Goal: Find specific page/section: Find specific page/section

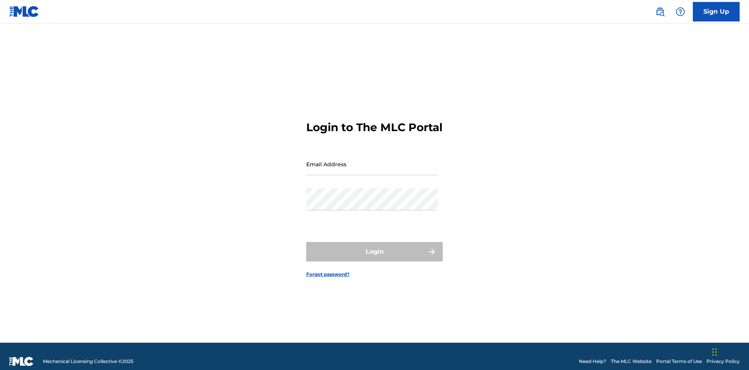
scroll to position [10, 0]
click at [372, 160] on input "Email Address" at bounding box center [372, 164] width 132 height 22
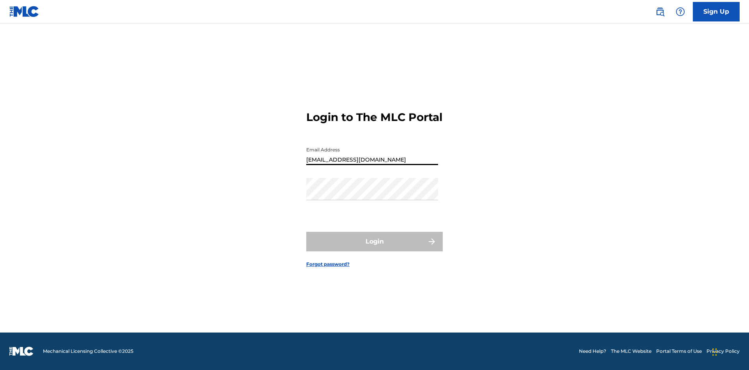
type input "[EMAIL_ADDRESS][DOMAIN_NAME]"
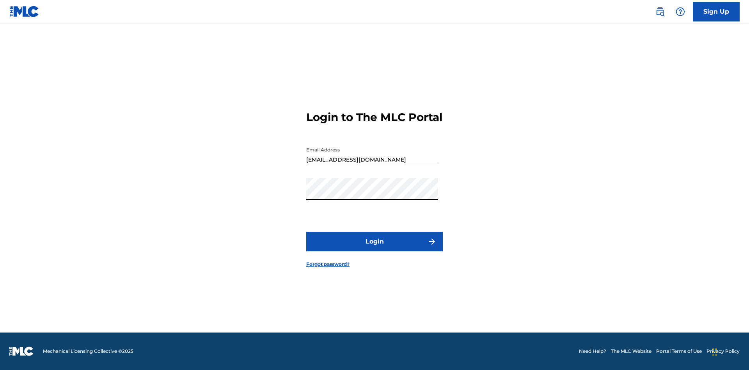
click at [375, 248] on button "Login" at bounding box center [374, 242] width 137 height 20
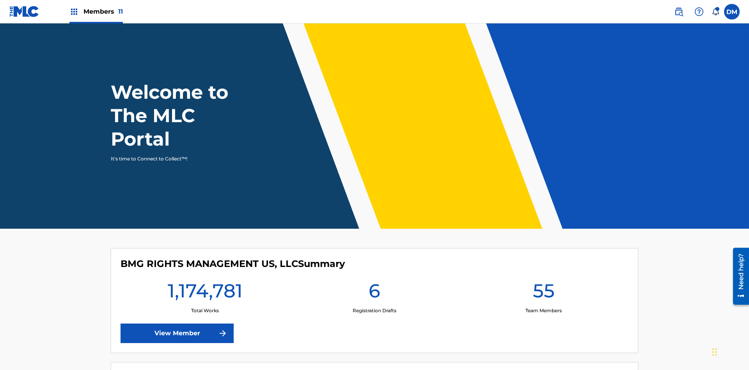
scroll to position [34, 0]
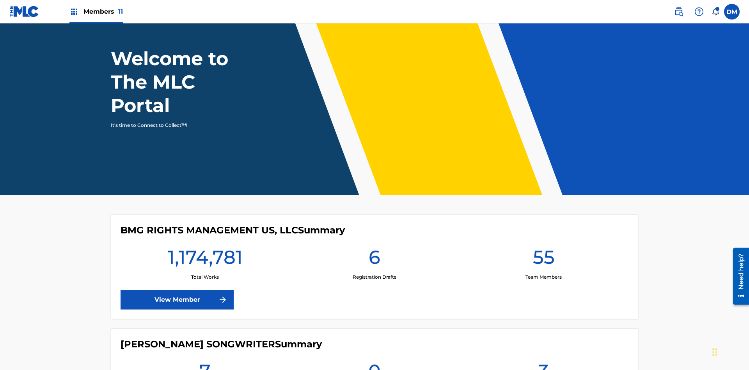
click at [96, 11] on span "Members 11" at bounding box center [102, 11] width 39 height 9
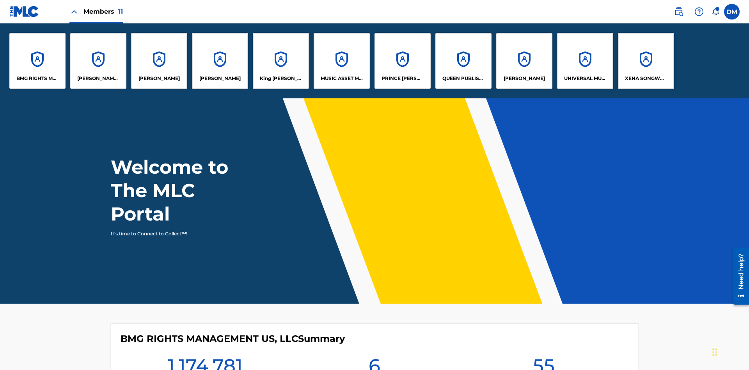
click at [585, 78] on p "UNIVERSAL MUSIC PUB GROUP" at bounding box center [585, 78] width 43 height 7
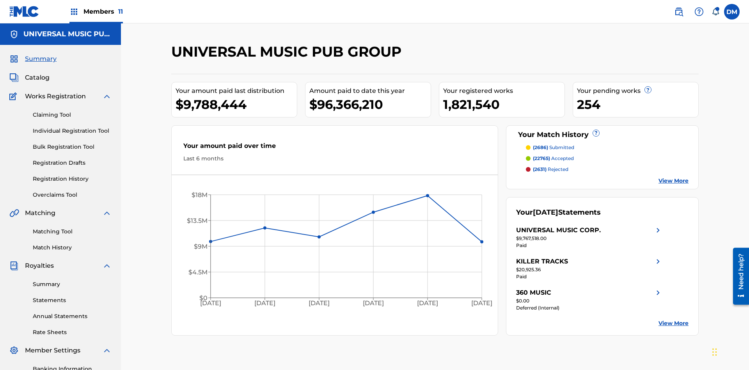
click at [72, 243] on link "Match History" at bounding box center [72, 247] width 79 height 8
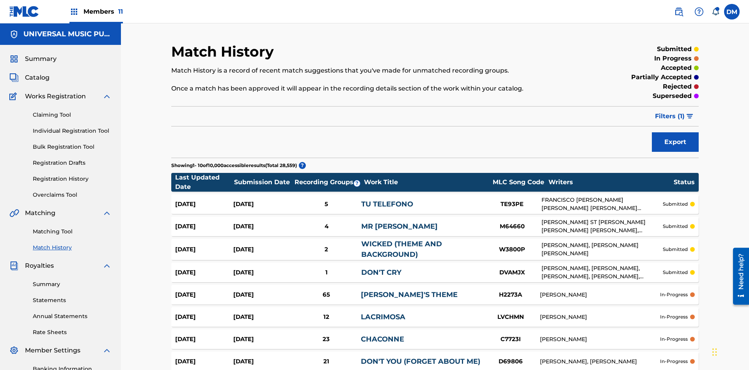
click at [670, 112] on span "Filters ( 1 )" at bounding box center [670, 116] width 30 height 9
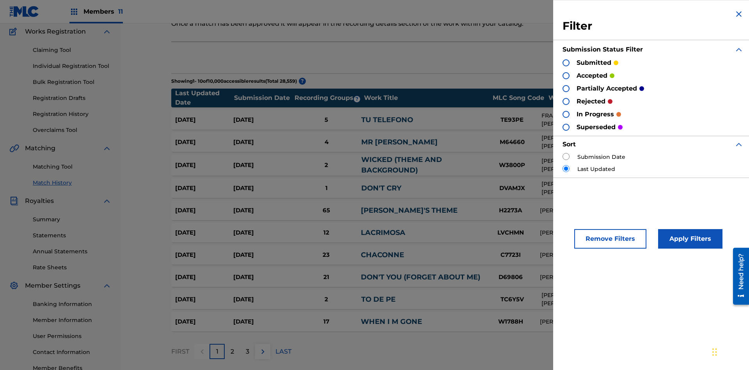
click at [566, 62] on div at bounding box center [566, 62] width 7 height 7
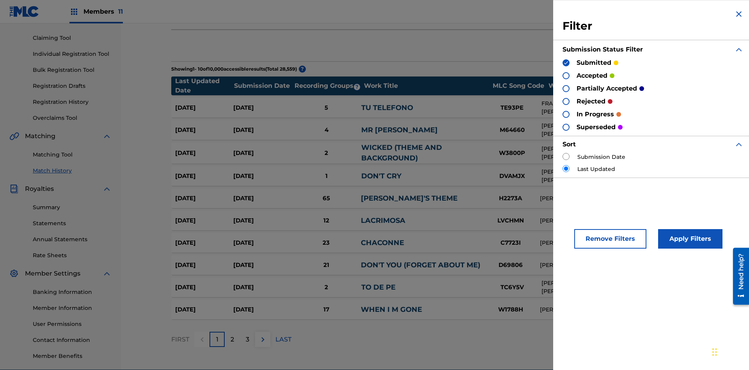
click at [689, 239] on button "Apply Filters" at bounding box center [690, 239] width 64 height 20
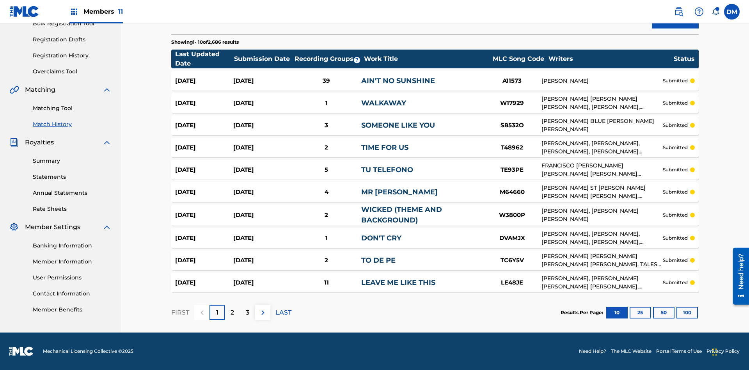
click at [676, 312] on button "100" at bounding box center [686, 313] width 21 height 12
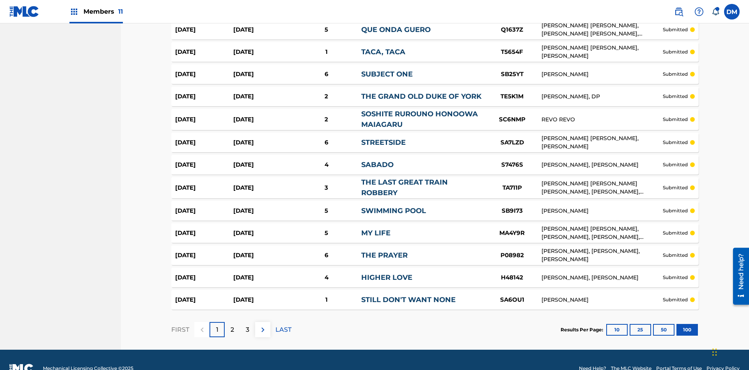
scroll to position [2135, 0]
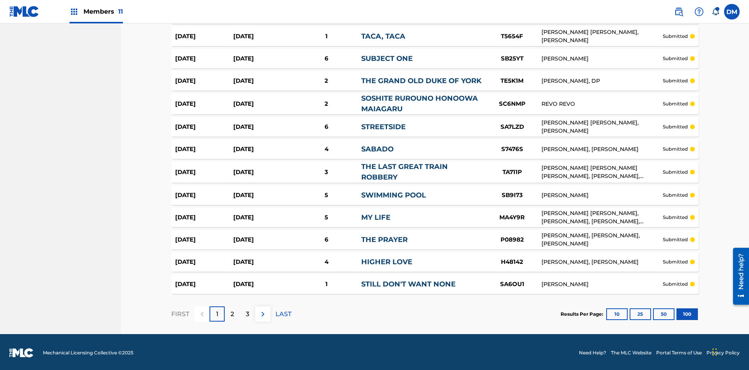
click at [283, 312] on p "LAST" at bounding box center [283, 313] width 16 height 9
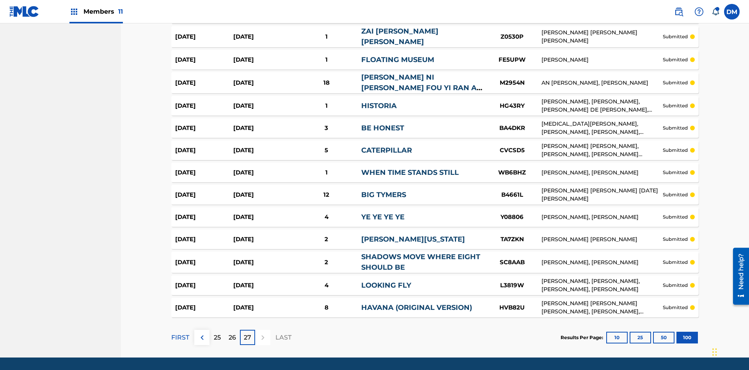
scroll to position [2132, 0]
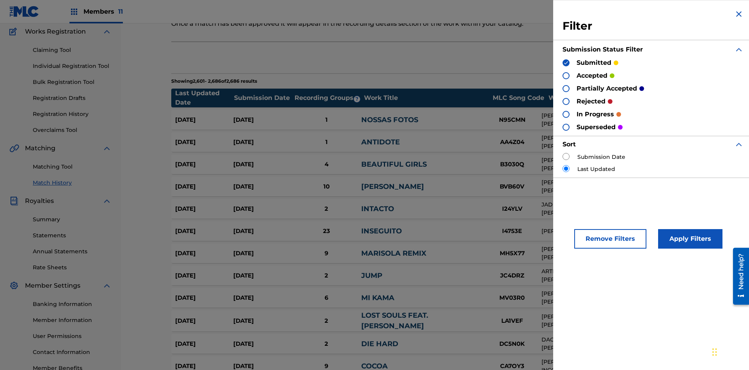
click at [566, 62] on img at bounding box center [565, 62] width 5 height 5
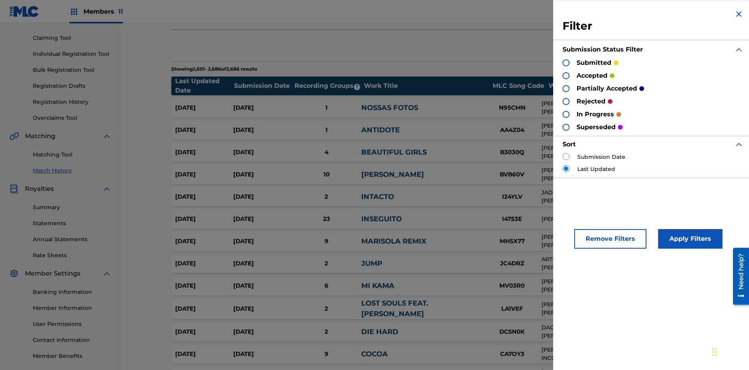
click at [566, 75] on div at bounding box center [566, 75] width 7 height 7
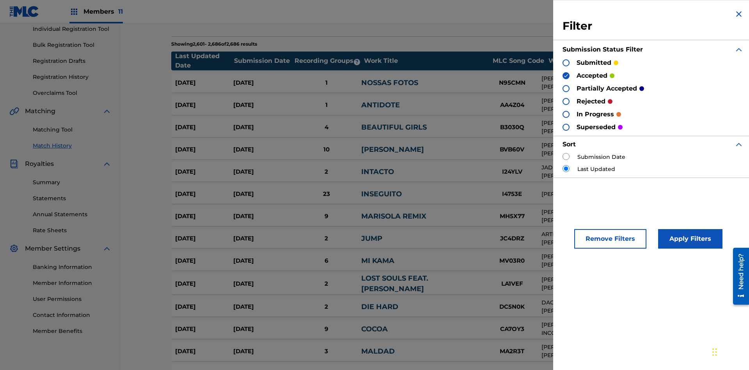
click at [689, 239] on button "Apply Filters" at bounding box center [690, 239] width 64 height 20
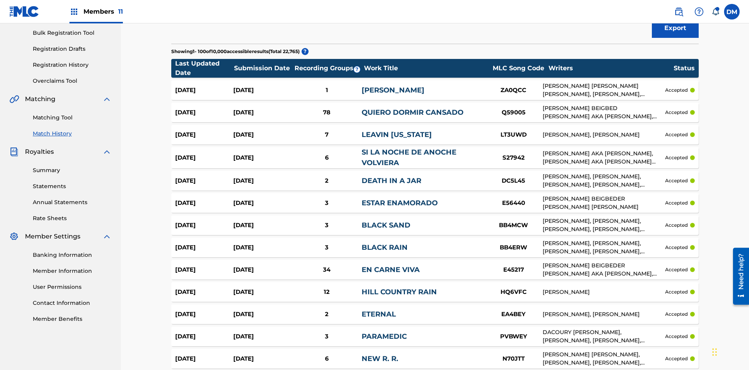
scroll to position [2134, 0]
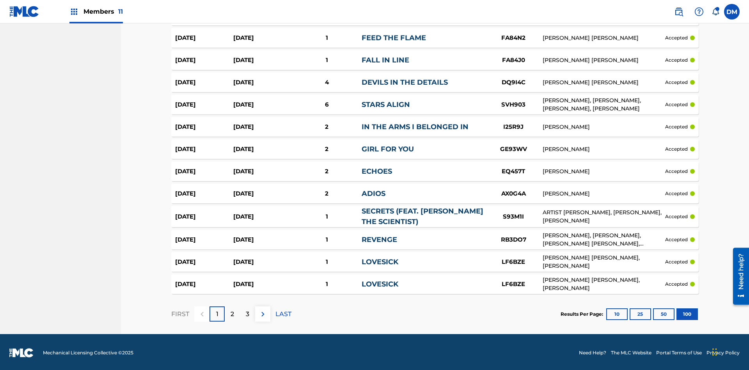
click at [676, 312] on button "100" at bounding box center [686, 314] width 21 height 12
click at [283, 312] on p "LAST" at bounding box center [283, 313] width 16 height 9
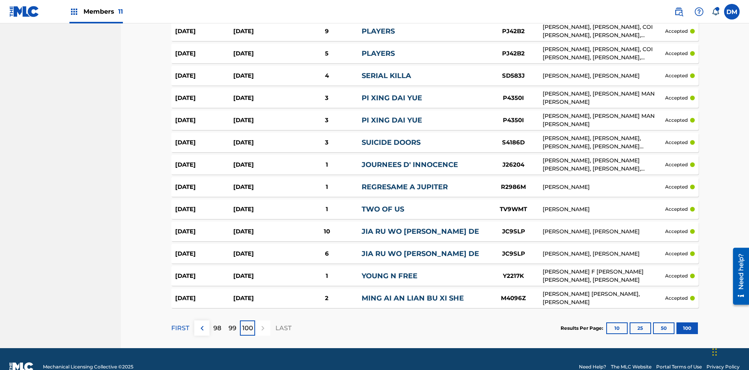
scroll to position [2131, 0]
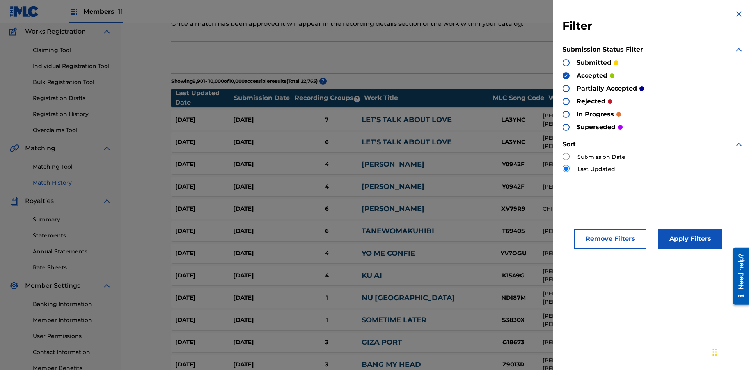
click at [566, 75] on img at bounding box center [565, 75] width 5 height 5
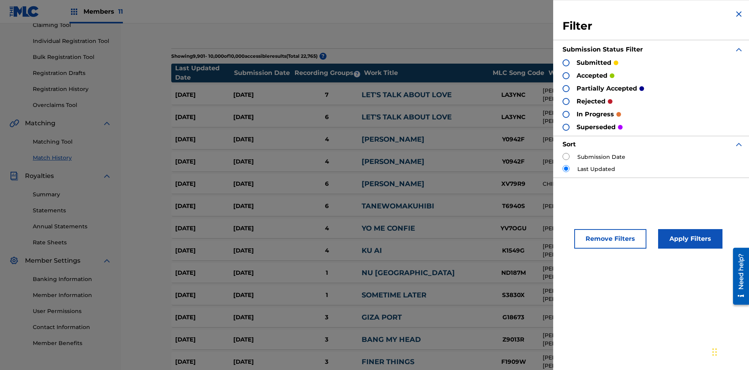
click at [566, 88] on div at bounding box center [566, 88] width 7 height 7
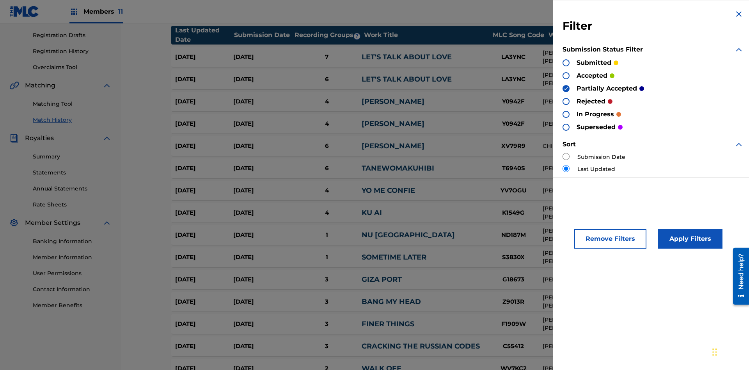
scroll to position [114, 0]
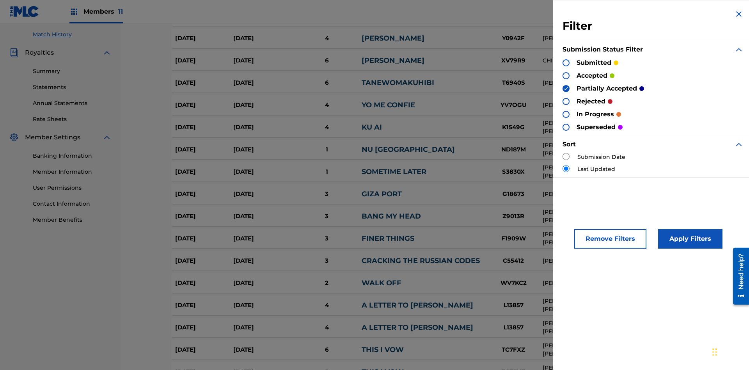
click at [689, 239] on button "Apply Filters" at bounding box center [690, 239] width 64 height 20
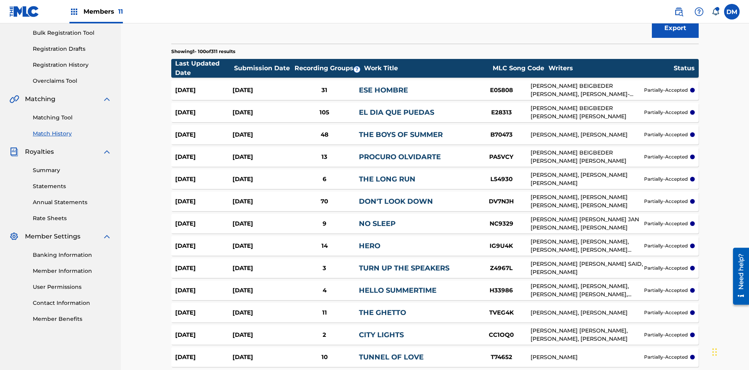
scroll to position [2128, 0]
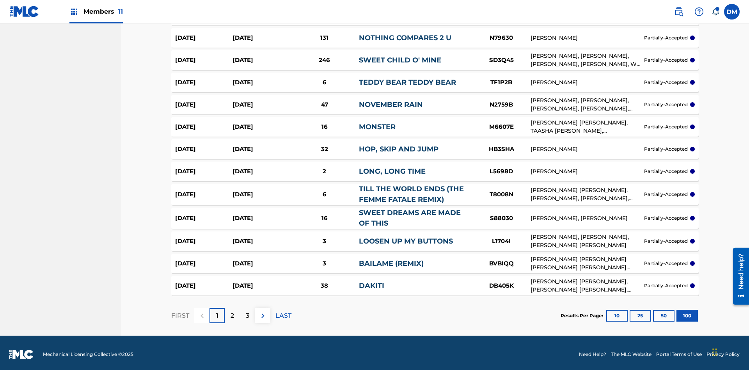
click at [676, 312] on button "100" at bounding box center [686, 316] width 21 height 12
click at [283, 312] on p "LAST" at bounding box center [283, 315] width 16 height 9
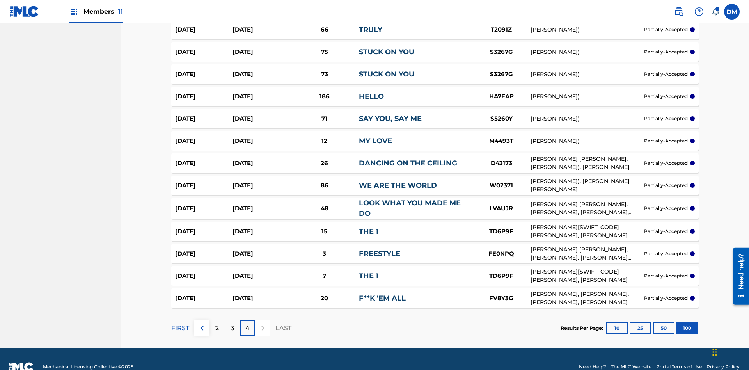
scroll to position [2146, 0]
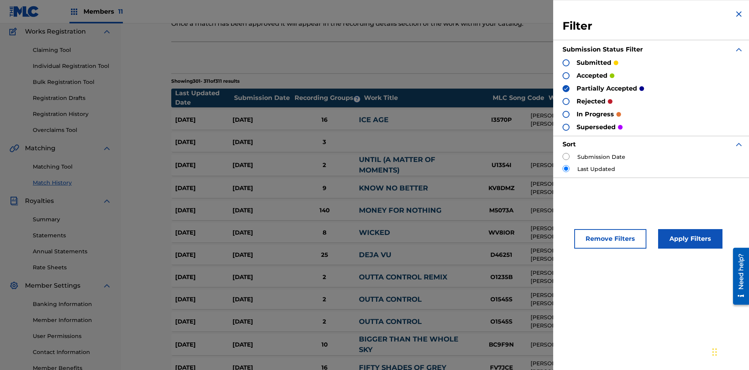
click at [566, 88] on img at bounding box center [565, 88] width 5 height 5
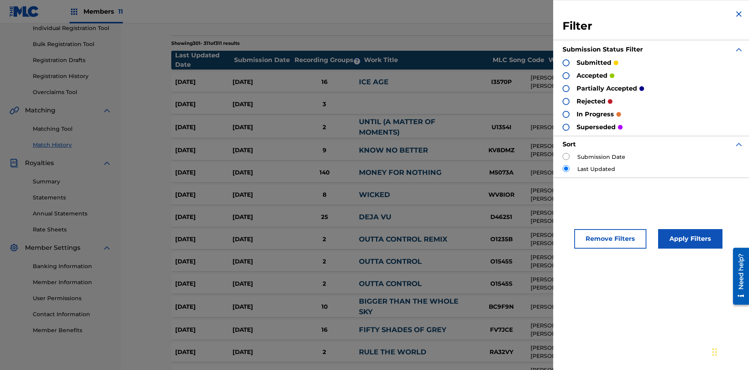
click at [566, 101] on div at bounding box center [566, 101] width 7 height 7
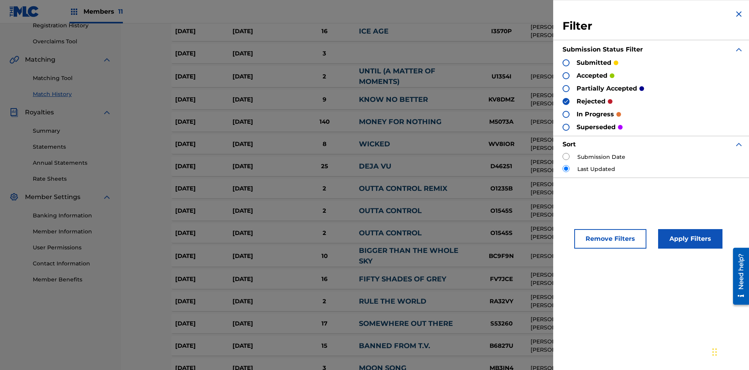
click at [689, 239] on button "Apply Filters" at bounding box center [690, 239] width 64 height 20
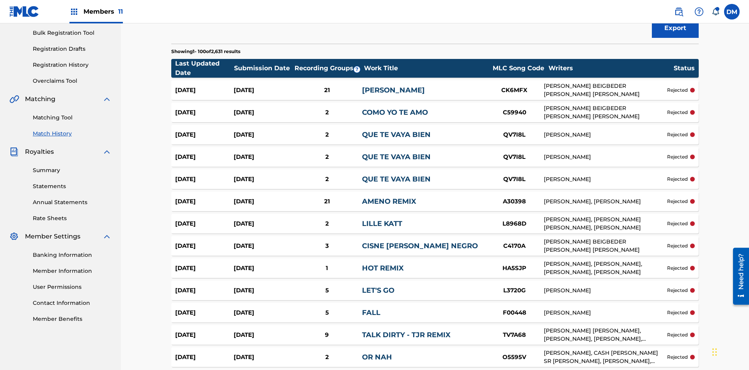
scroll to position [2139, 0]
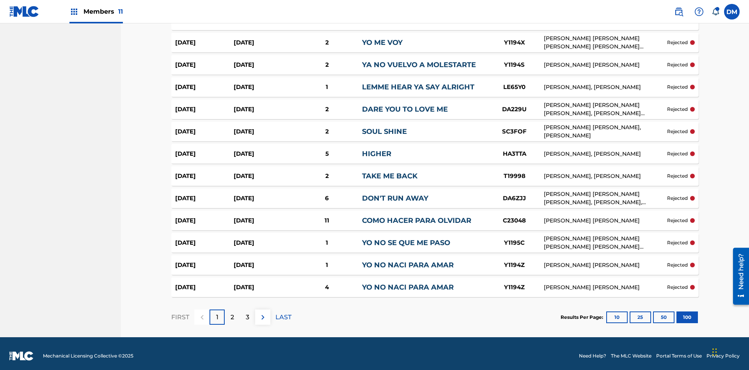
click at [676, 312] on button "100" at bounding box center [686, 317] width 21 height 12
click at [283, 312] on p "LAST" at bounding box center [283, 316] width 16 height 9
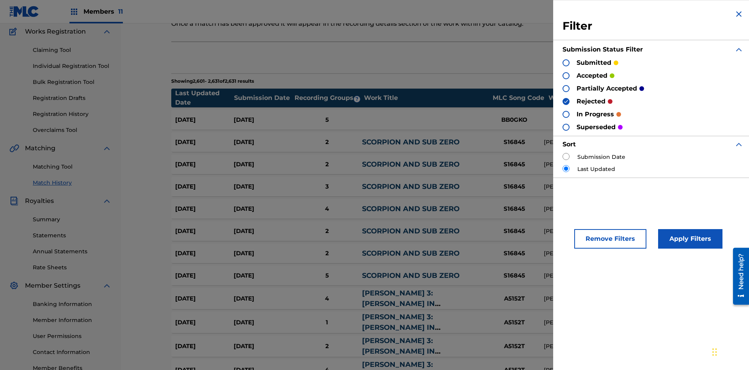
click at [566, 101] on img at bounding box center [565, 101] width 5 height 5
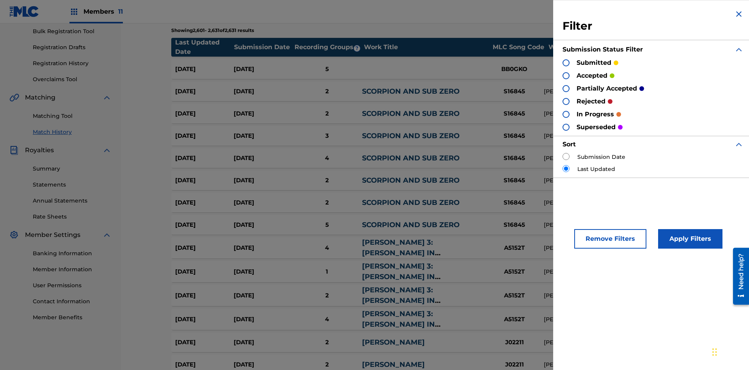
click at [566, 127] on div at bounding box center [566, 127] width 7 height 7
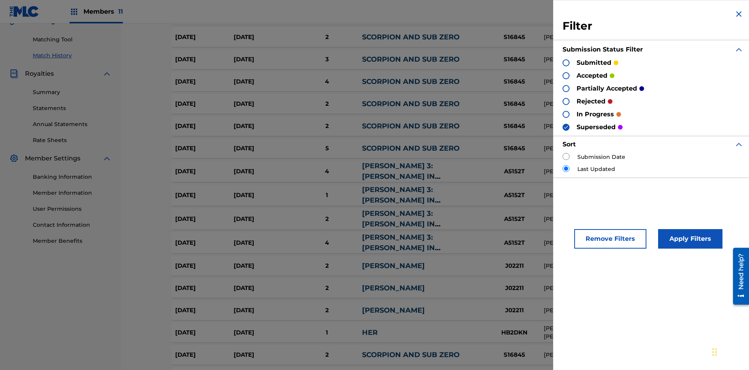
click at [689, 239] on button "Apply Filters" at bounding box center [690, 239] width 64 height 20
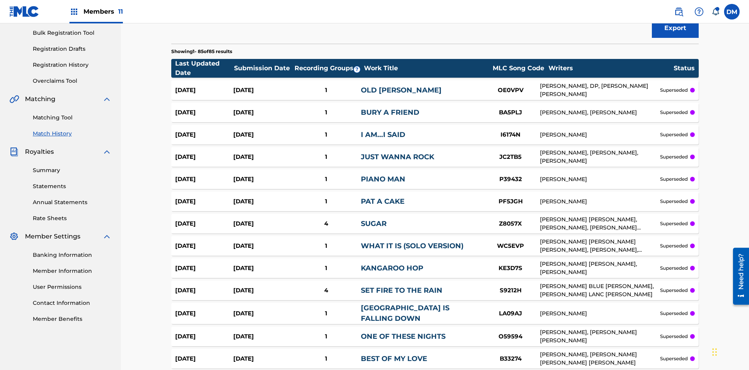
scroll to position [1802, 0]
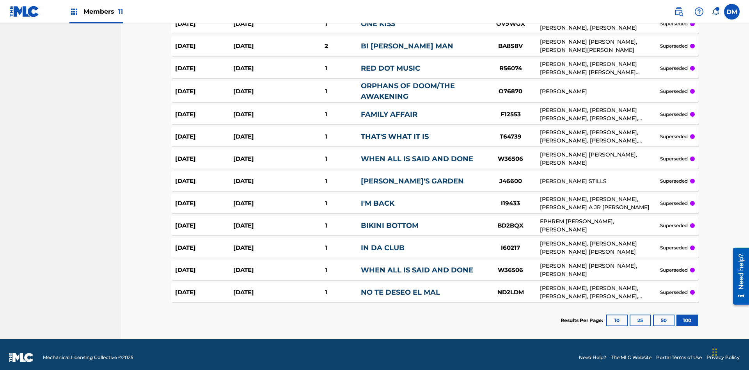
click at [676, 314] on button "100" at bounding box center [686, 320] width 21 height 12
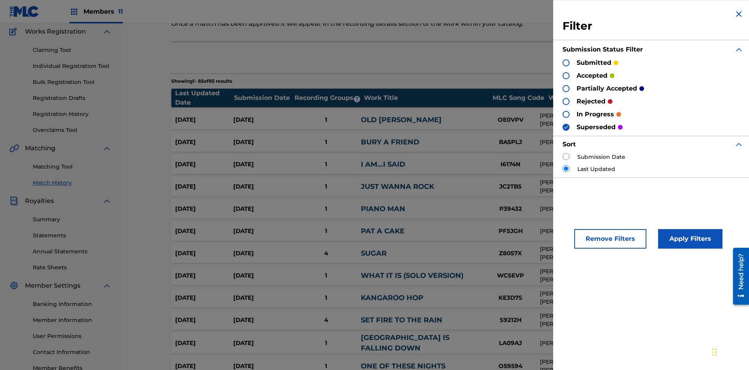
click at [566, 75] on div at bounding box center [566, 75] width 7 height 7
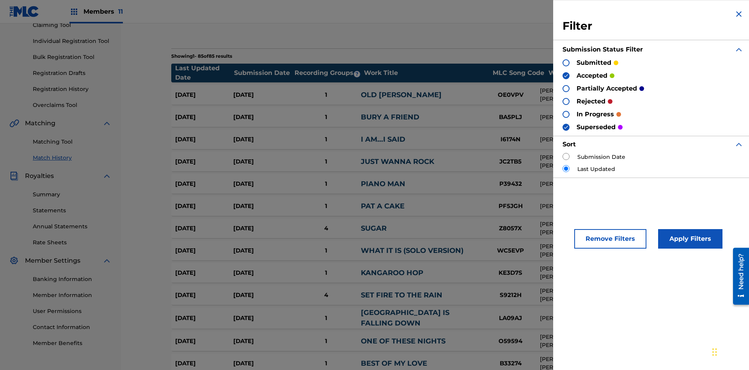
scroll to position [114, 0]
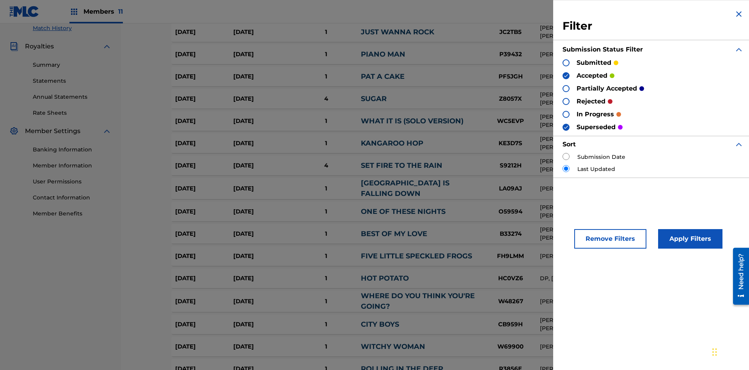
click at [689, 239] on button "Apply Filters" at bounding box center [690, 239] width 64 height 20
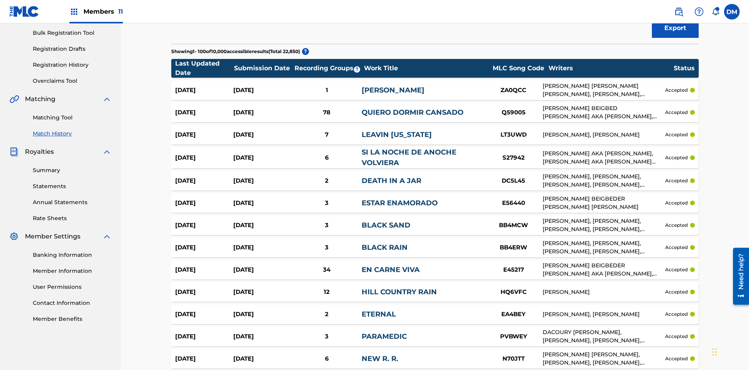
scroll to position [2134, 0]
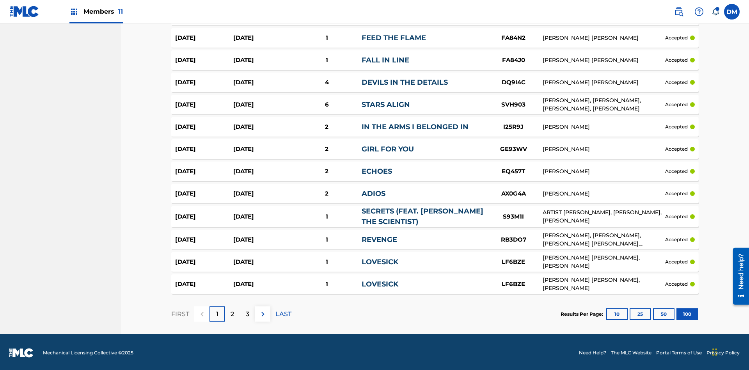
click at [676, 312] on button "100" at bounding box center [686, 314] width 21 height 12
click at [283, 312] on p "LAST" at bounding box center [283, 313] width 16 height 9
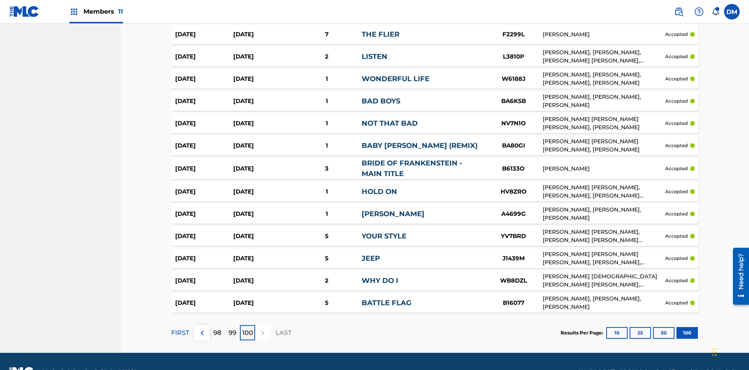
scroll to position [2137, 0]
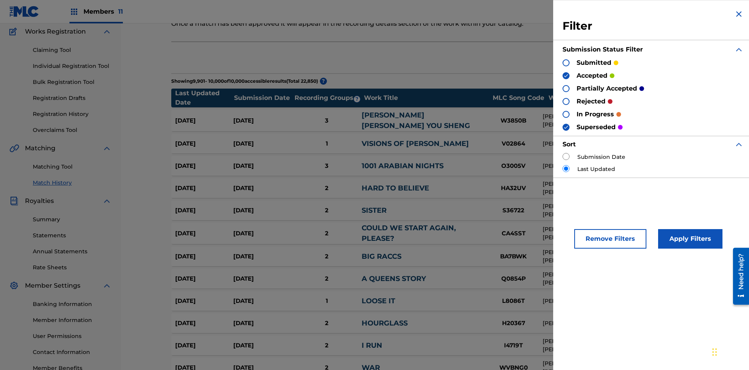
click at [566, 127] on img at bounding box center [565, 126] width 5 height 5
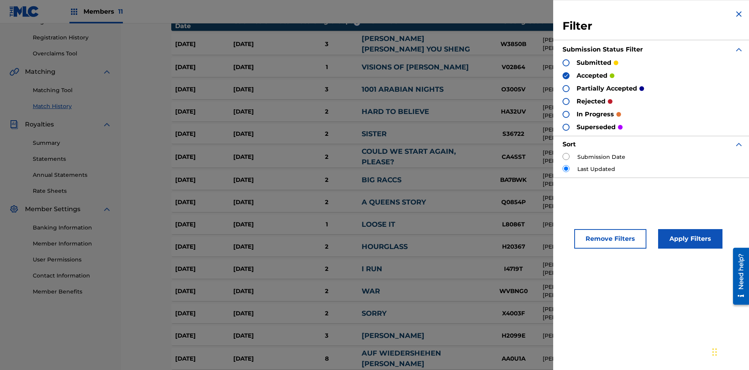
click at [566, 75] on img at bounding box center [565, 75] width 5 height 5
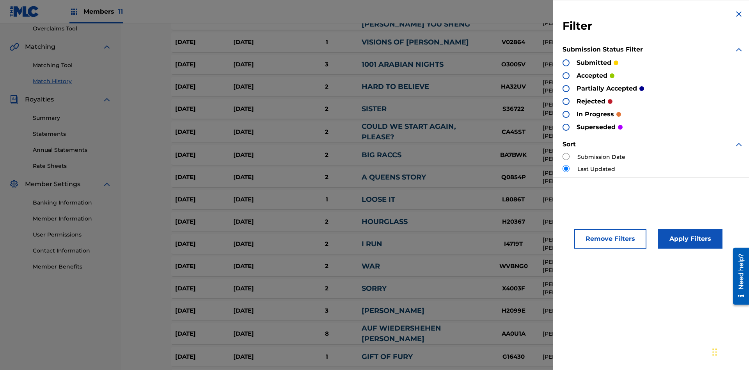
click at [566, 88] on div at bounding box center [566, 88] width 7 height 7
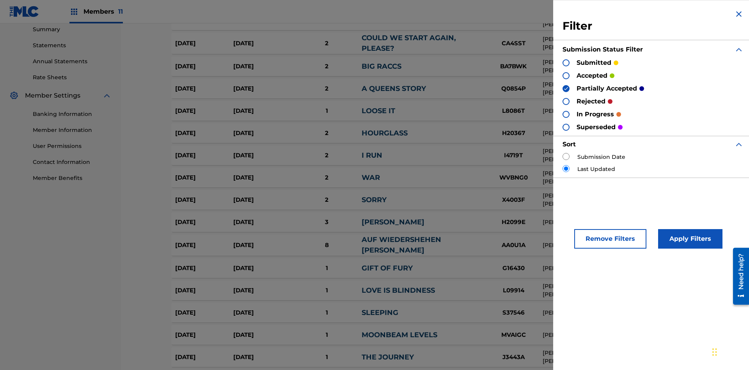
click at [566, 101] on div at bounding box center [566, 101] width 7 height 7
click at [689, 239] on button "Apply Filters" at bounding box center [690, 239] width 64 height 20
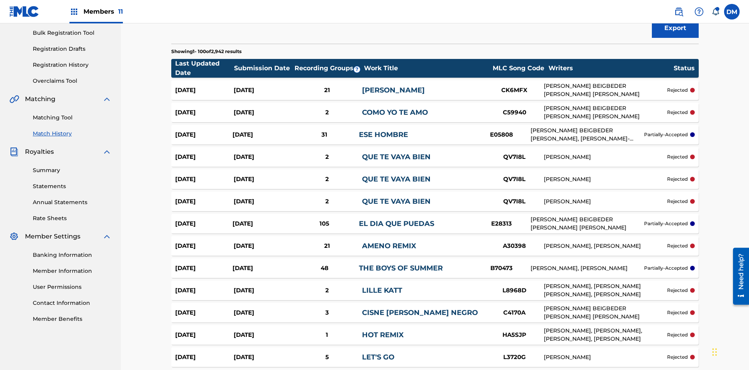
scroll to position [2139, 0]
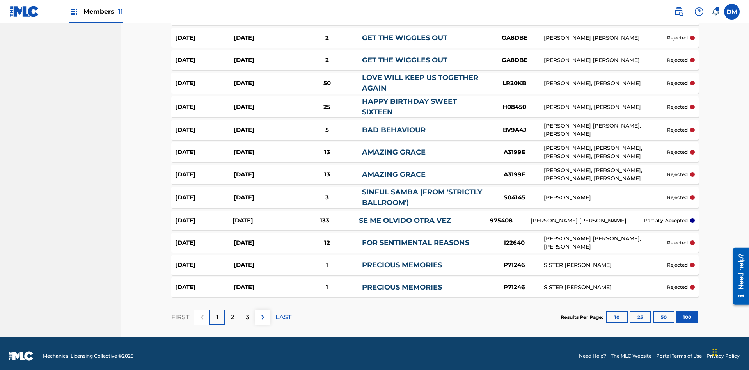
click at [676, 312] on button "100" at bounding box center [686, 317] width 21 height 12
click at [283, 312] on p "LAST" at bounding box center [283, 316] width 16 height 9
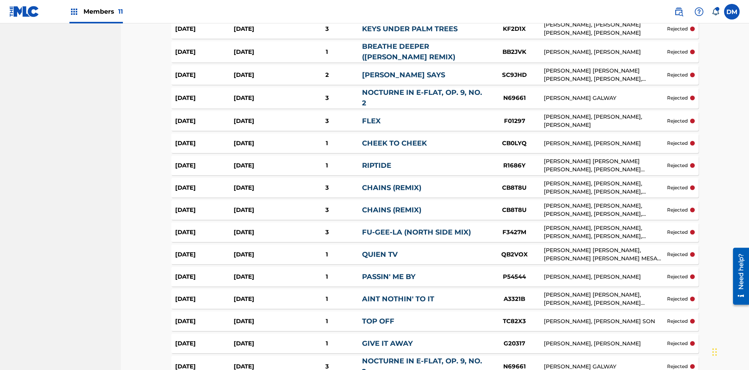
scroll to position [1874, 0]
